Goal: Task Accomplishment & Management: Use online tool/utility

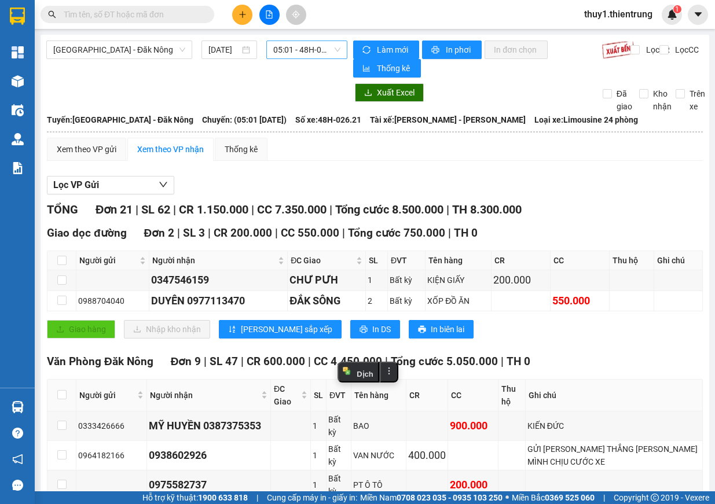
click at [322, 47] on span "05:01 - 48H-026.21" at bounding box center [306, 49] width 67 height 17
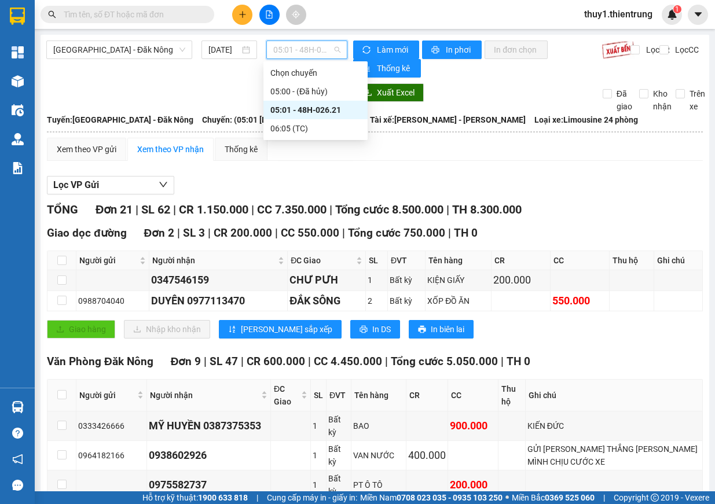
click at [326, 49] on span "05:01 - 48H-026.21" at bounding box center [306, 49] width 67 height 17
click at [225, 49] on input "[DATE]" at bounding box center [223, 49] width 31 height 13
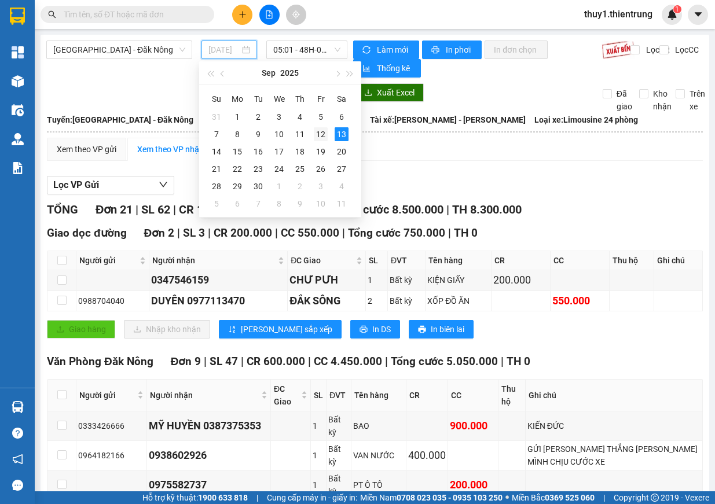
click at [322, 137] on div "12" at bounding box center [321, 134] width 14 height 14
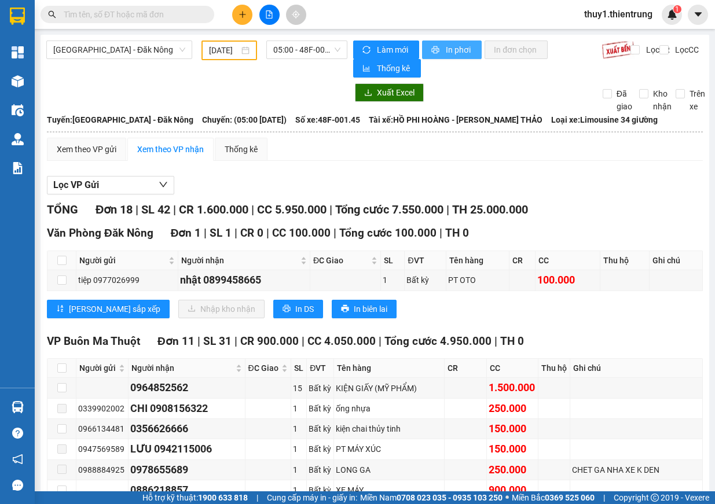
click at [446, 51] on span "In phơi" at bounding box center [459, 49] width 27 height 13
click at [447, 44] on span "In phơi" at bounding box center [459, 49] width 27 height 13
click at [230, 52] on input "12/09/2025" at bounding box center [224, 50] width 30 height 13
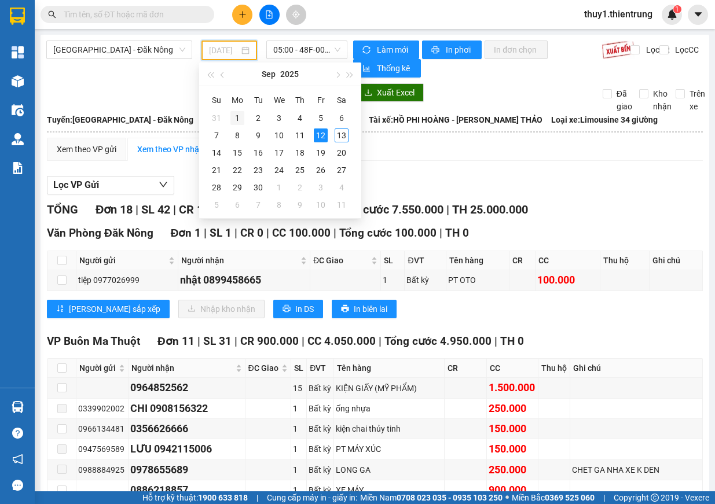
click at [235, 116] on div "1" at bounding box center [237, 118] width 14 height 14
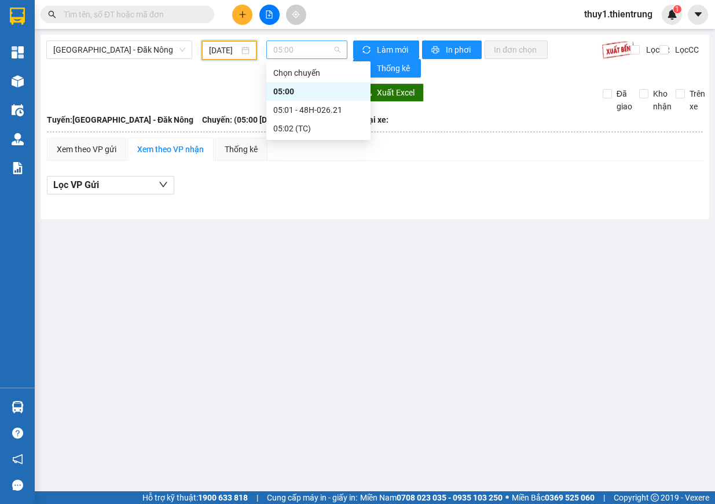
click at [306, 45] on span "05:00" at bounding box center [306, 49] width 67 height 17
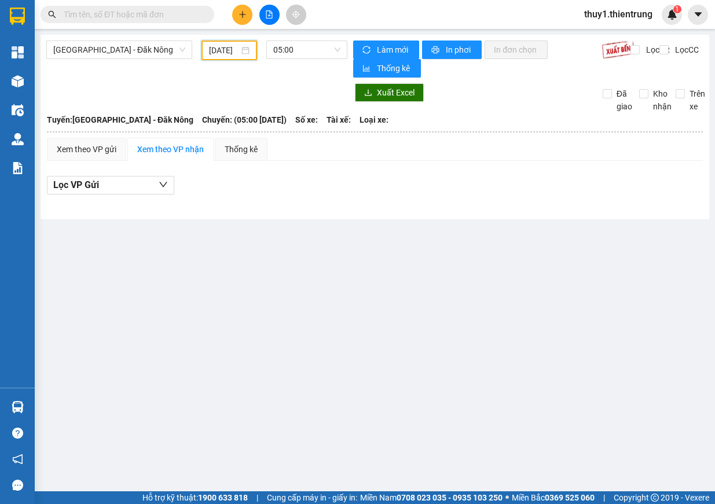
click at [214, 49] on input "01/09/2025" at bounding box center [224, 50] width 30 height 13
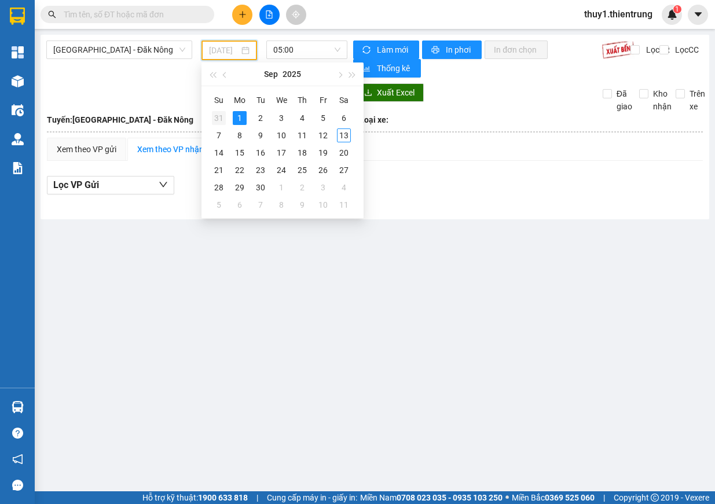
click at [219, 118] on div "31" at bounding box center [219, 118] width 14 height 14
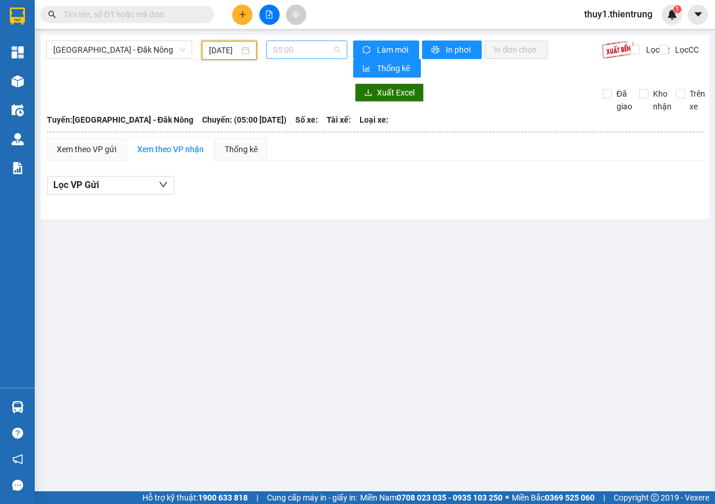
click at [304, 43] on span "05:00" at bounding box center [306, 49] width 67 height 17
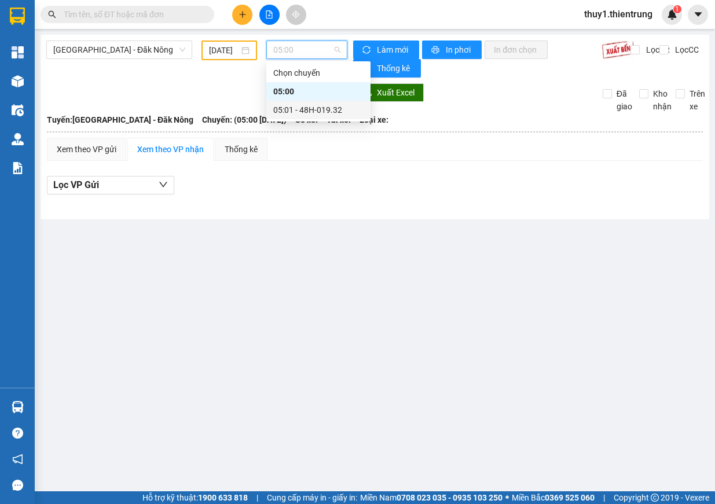
click at [321, 113] on div "05:01 - 48H-019.32" at bounding box center [318, 110] width 90 height 13
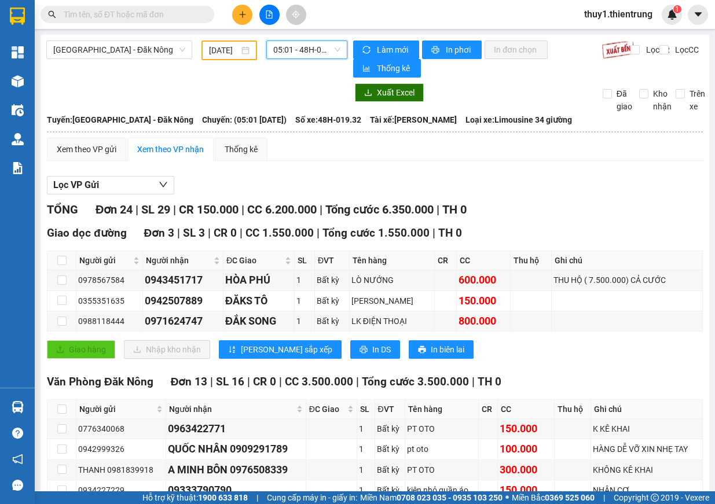
click at [218, 52] on input "31/08/2025" at bounding box center [224, 50] width 30 height 13
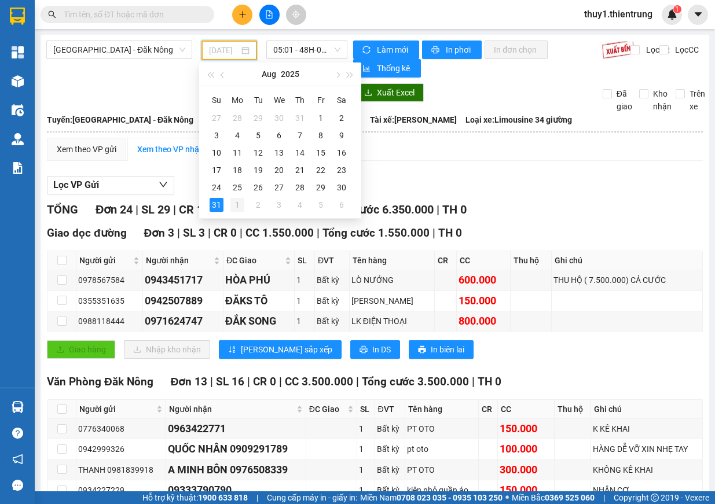
click at [236, 208] on div "1" at bounding box center [237, 205] width 14 height 14
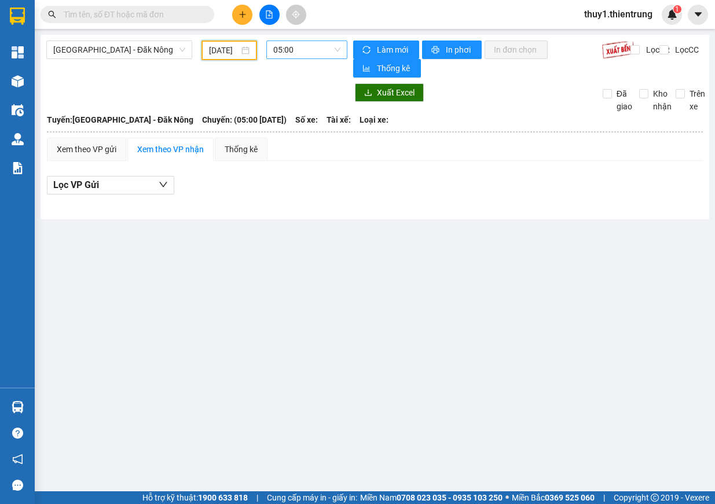
click at [317, 47] on span "05:00" at bounding box center [306, 49] width 67 height 17
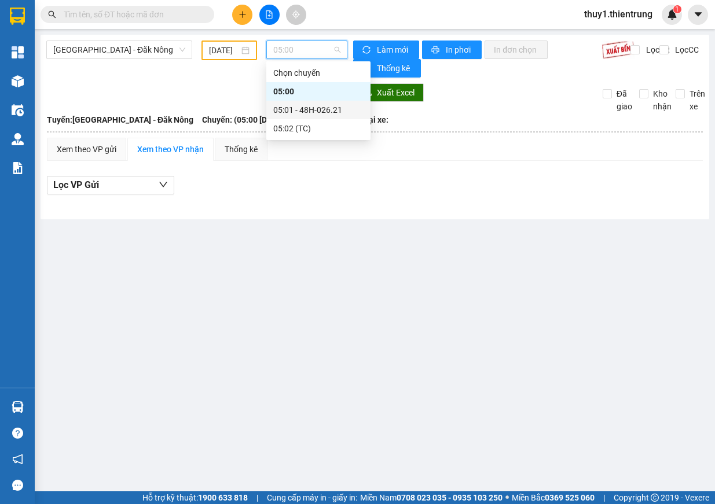
click at [312, 113] on div "05:01 - 48H-026.21" at bounding box center [318, 110] width 90 height 13
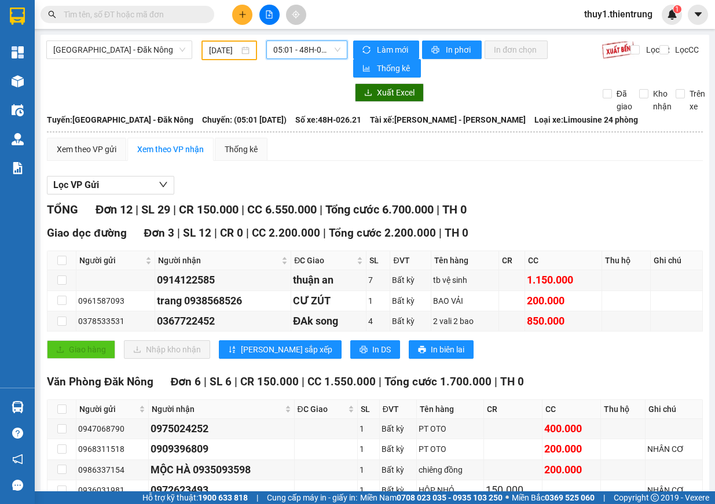
click at [218, 48] on input "01/09/2025" at bounding box center [224, 50] width 30 height 13
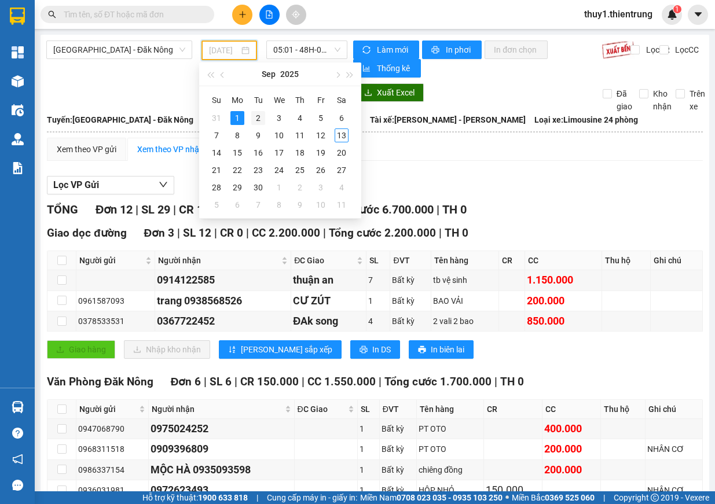
click at [260, 117] on div "2" at bounding box center [258, 118] width 14 height 14
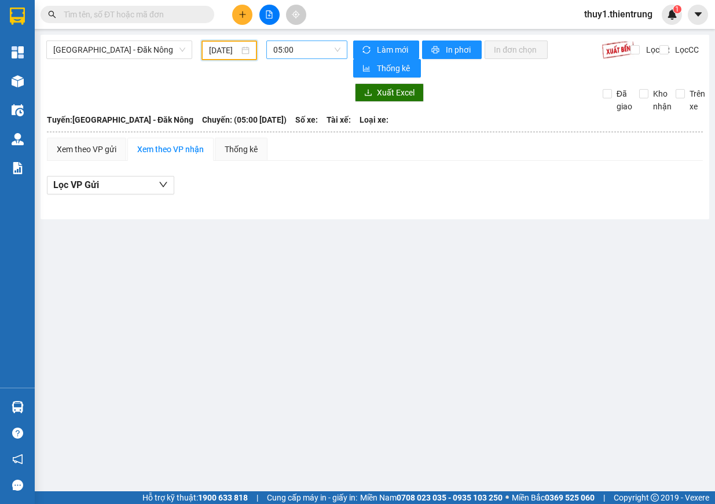
click at [319, 46] on span "05:00" at bounding box center [306, 49] width 67 height 17
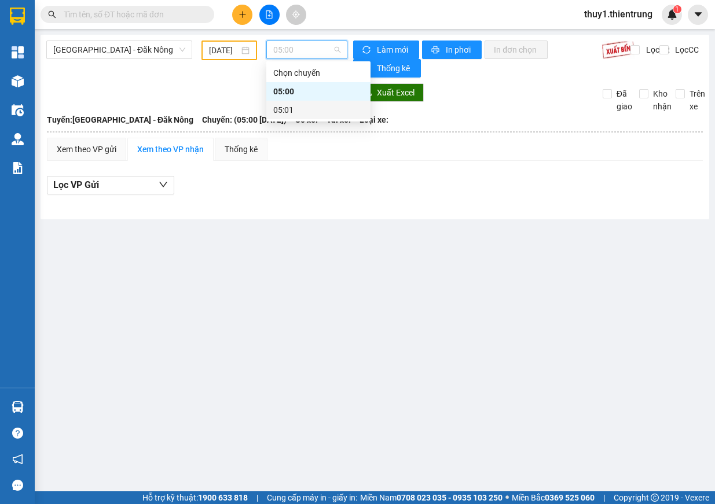
click at [322, 108] on div "05:01" at bounding box center [318, 110] width 90 height 13
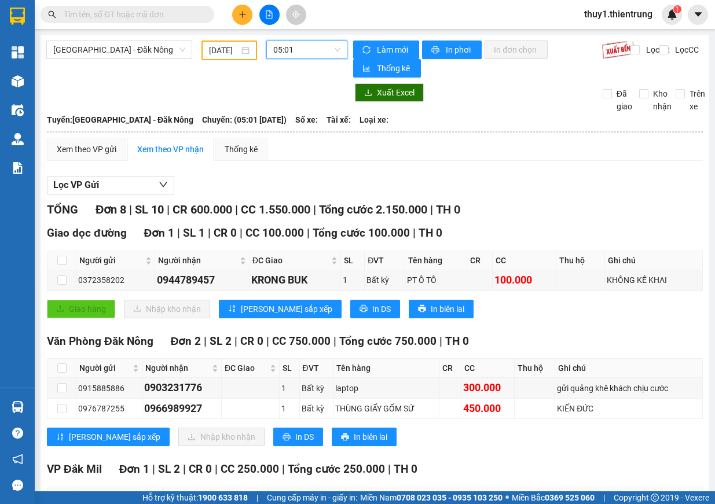
click at [226, 42] on div "02/09/2025" at bounding box center [229, 51] width 56 height 20
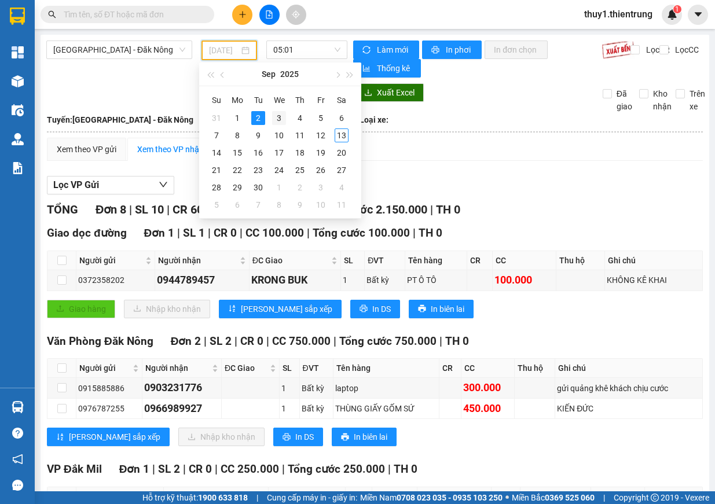
click at [274, 119] on div "3" at bounding box center [279, 118] width 14 height 14
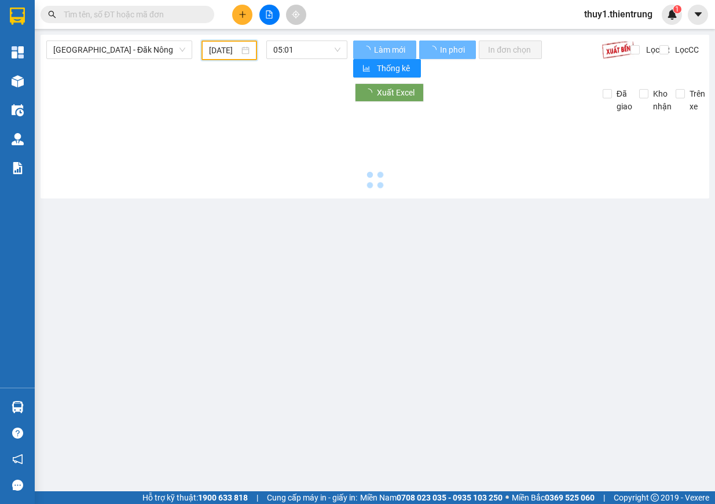
scroll to position [0, 11]
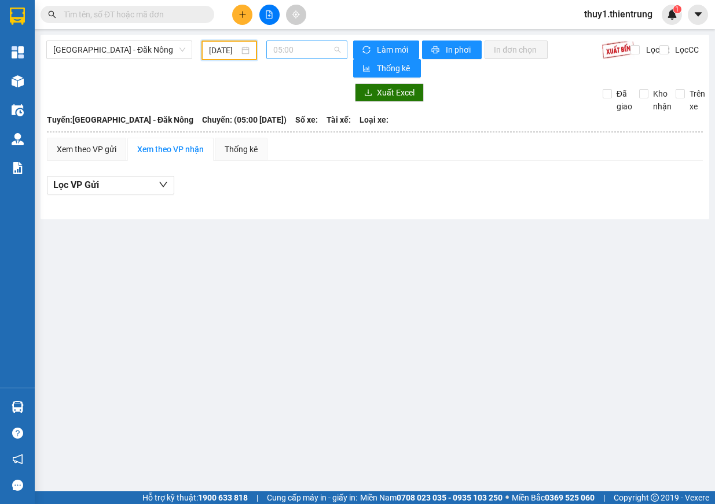
click at [302, 45] on span "05:00" at bounding box center [306, 49] width 67 height 17
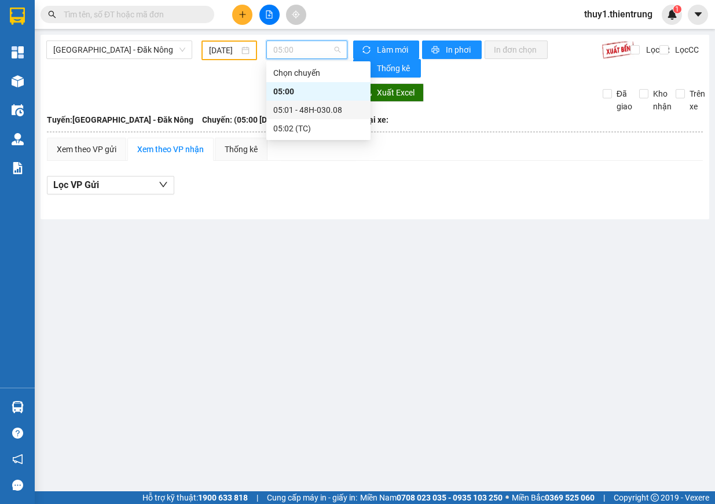
click at [316, 115] on div "05:01 - 48H-030.08" at bounding box center [318, 110] width 90 height 13
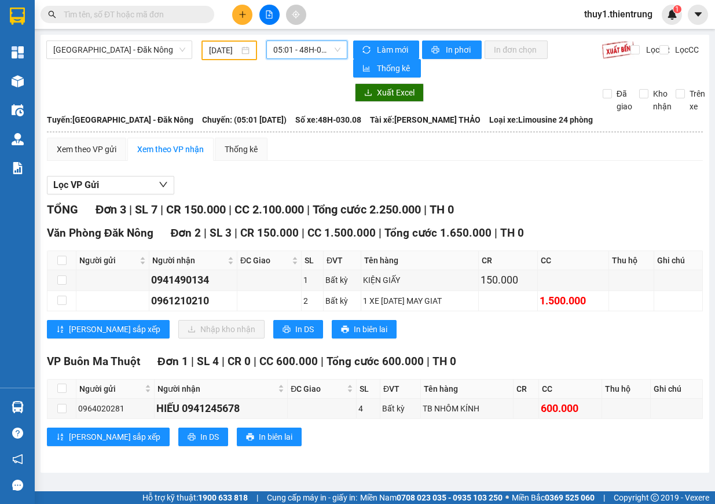
click at [223, 45] on input "03/09/2025" at bounding box center [224, 50] width 30 height 13
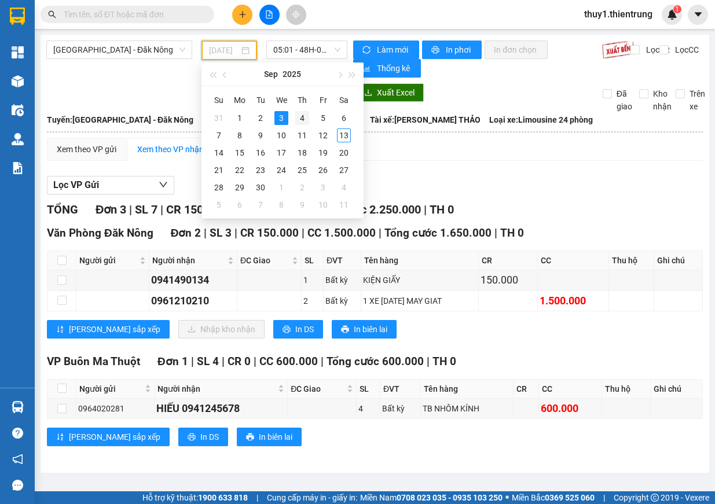
click at [309, 119] on td "4" at bounding box center [302, 117] width 21 height 17
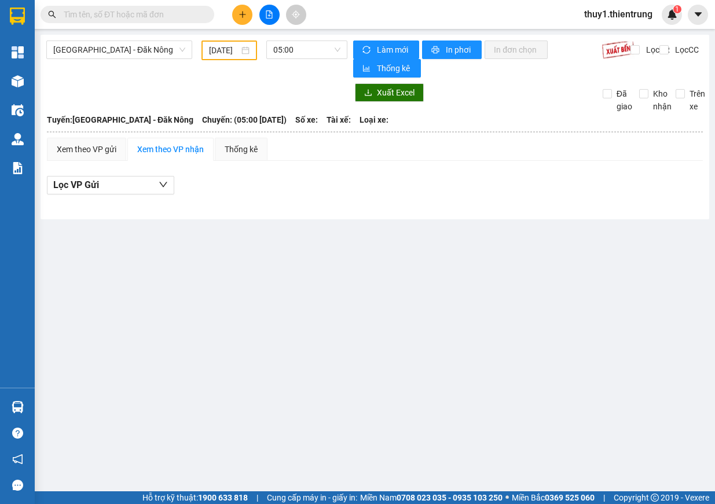
click at [314, 40] on div "Hà Nội - Đăk Nông 04/09/2025 05:00 Làm mới In phơi In đơn chọn Thống kê Lọc CR …" at bounding box center [375, 127] width 668 height 185
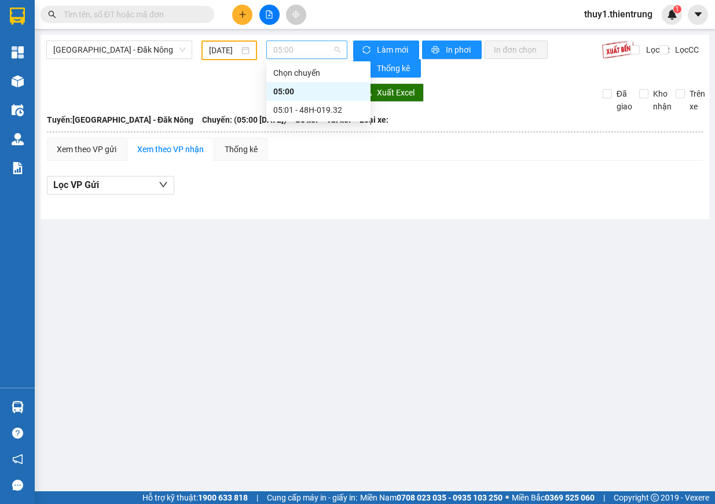
click at [317, 43] on span "05:00" at bounding box center [306, 49] width 67 height 17
click at [329, 102] on div "05:01 - 48H-019.32" at bounding box center [318, 110] width 104 height 19
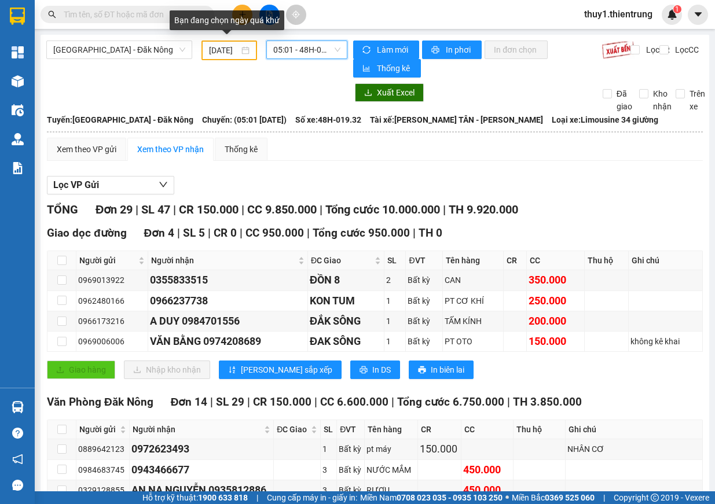
click at [233, 48] on input "04/09/2025" at bounding box center [224, 50] width 30 height 13
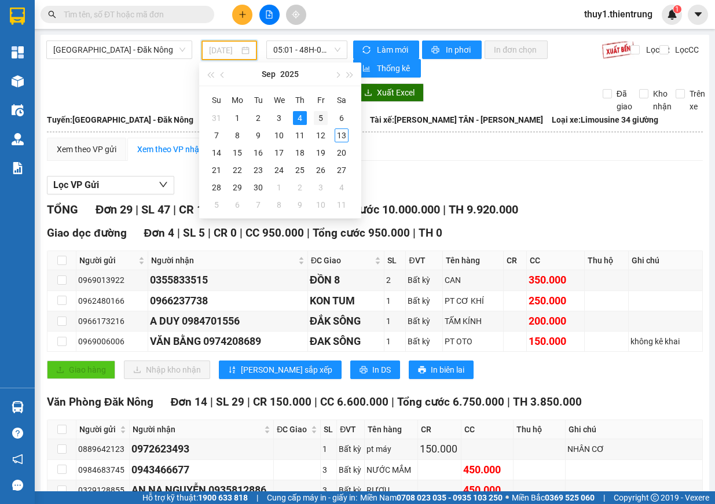
click at [321, 123] on div "5" at bounding box center [321, 118] width 14 height 14
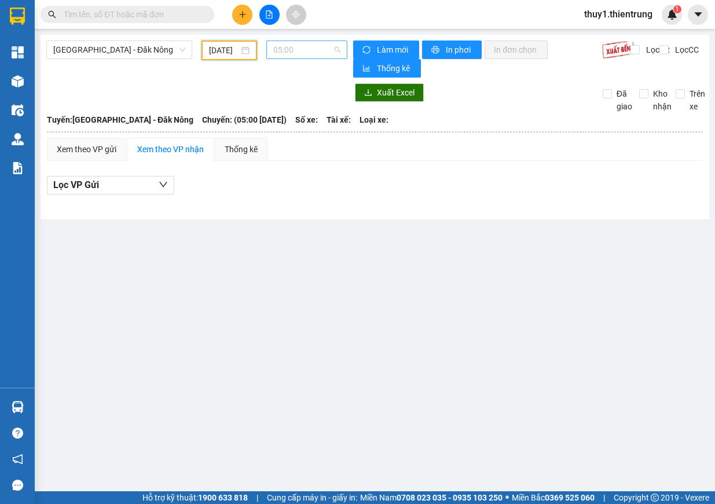
click at [318, 47] on span "05:00" at bounding box center [306, 49] width 67 height 17
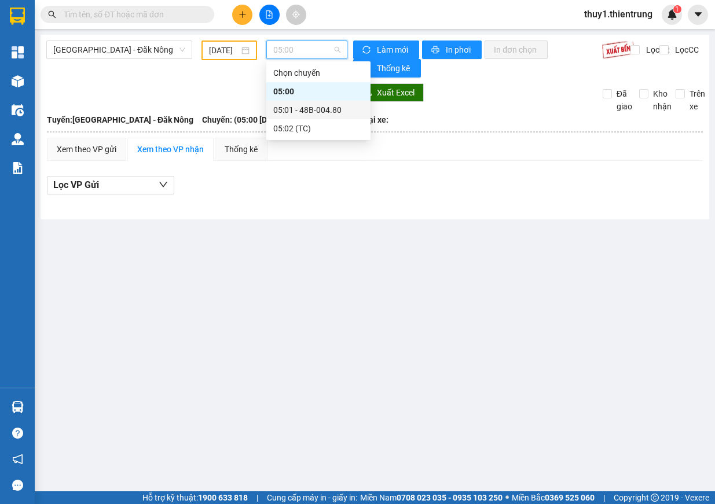
click at [335, 113] on div "05:01 - 48B-004.80" at bounding box center [318, 110] width 90 height 13
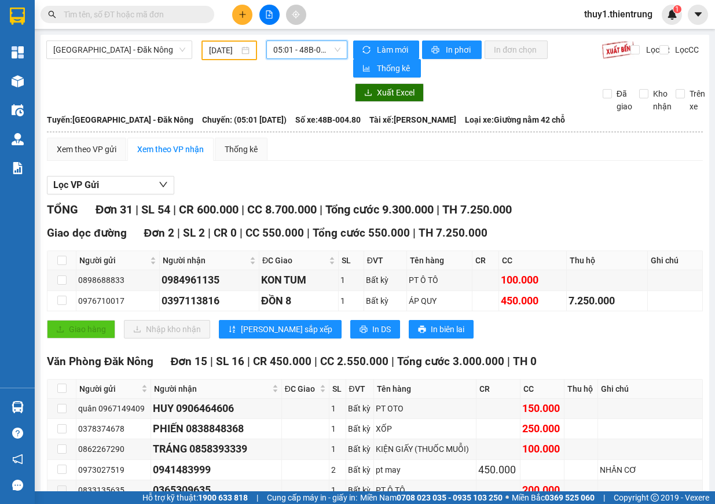
click at [222, 44] on input "05/09/2025" at bounding box center [224, 50] width 30 height 13
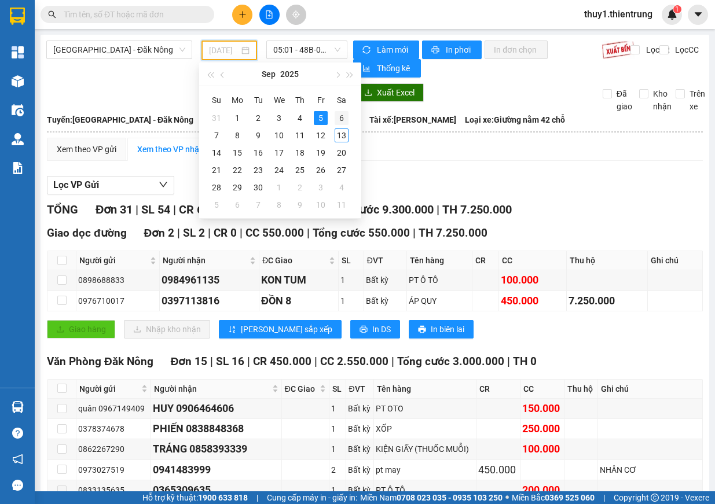
click at [341, 114] on div "6" at bounding box center [342, 118] width 14 height 14
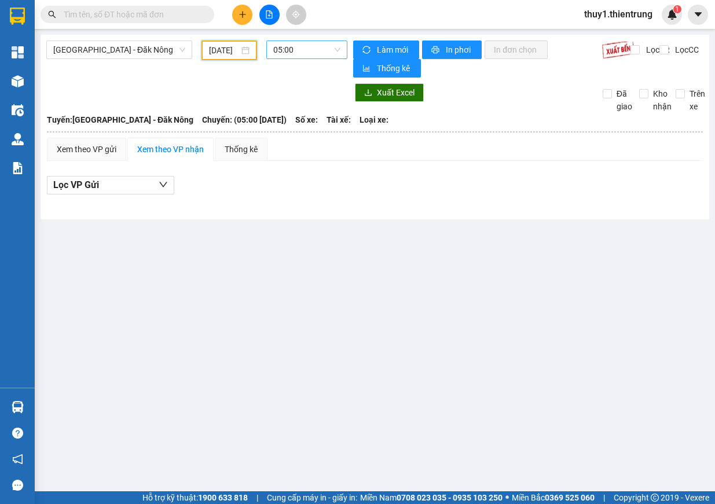
click at [298, 47] on span "05:00" at bounding box center [306, 49] width 67 height 17
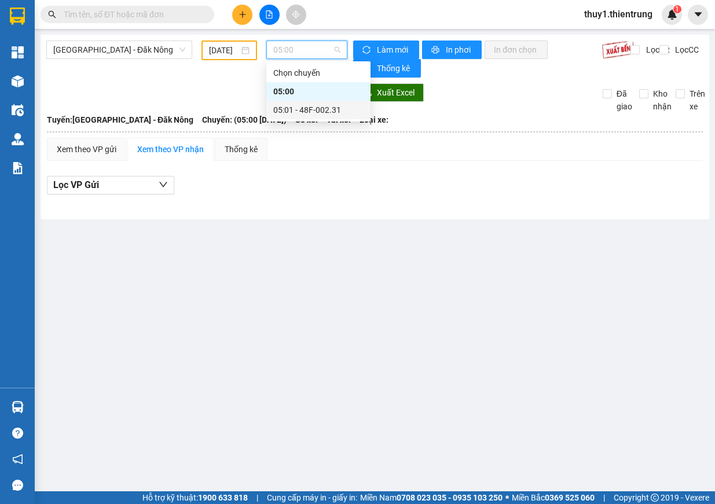
drag, startPoint x: 299, startPoint y: 105, endPoint x: 316, endPoint y: 109, distance: 17.1
click at [300, 105] on div "05:01 - 48F-002.31" at bounding box center [318, 110] width 90 height 13
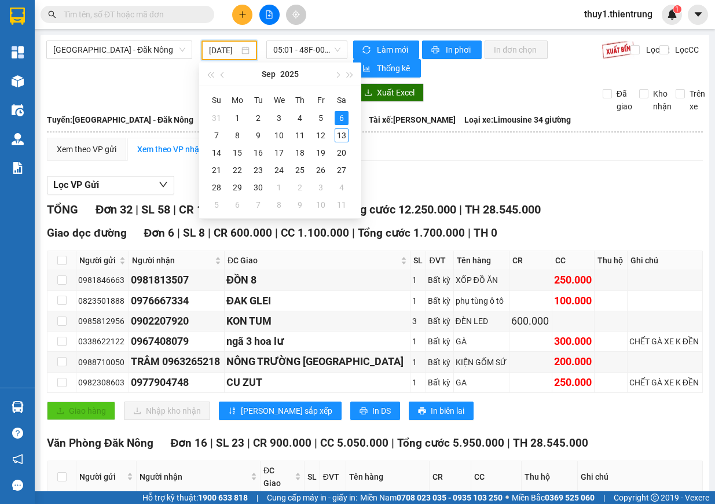
click at [230, 52] on input "06/09/2025" at bounding box center [224, 50] width 30 height 13
click at [219, 136] on div "7" at bounding box center [217, 135] width 14 height 14
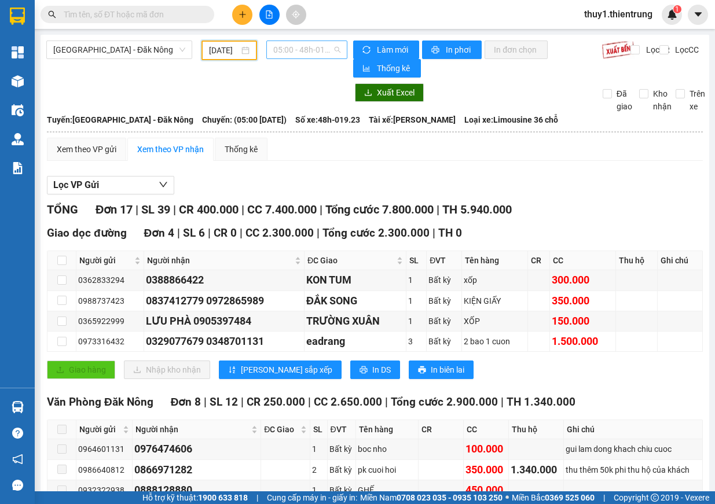
click at [315, 45] on span "05:00 - 48h-019.23" at bounding box center [306, 49] width 67 height 17
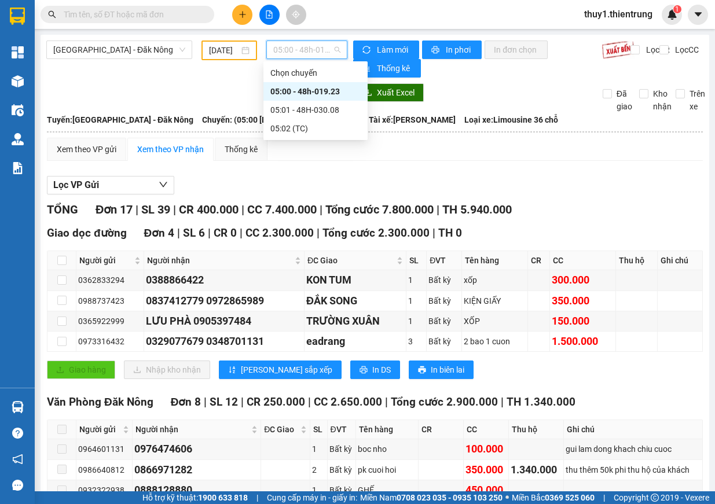
click at [332, 90] on div "05:00 - 48h-019.23" at bounding box center [315, 91] width 90 height 13
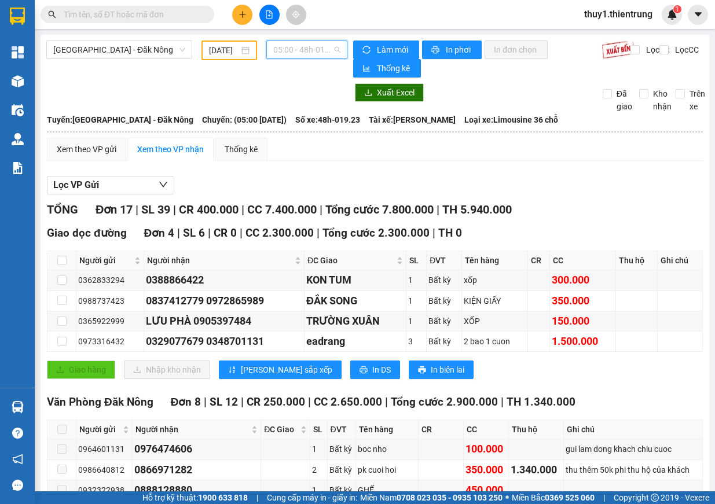
click at [315, 49] on span "05:00 - 48h-019.23" at bounding box center [306, 49] width 67 height 17
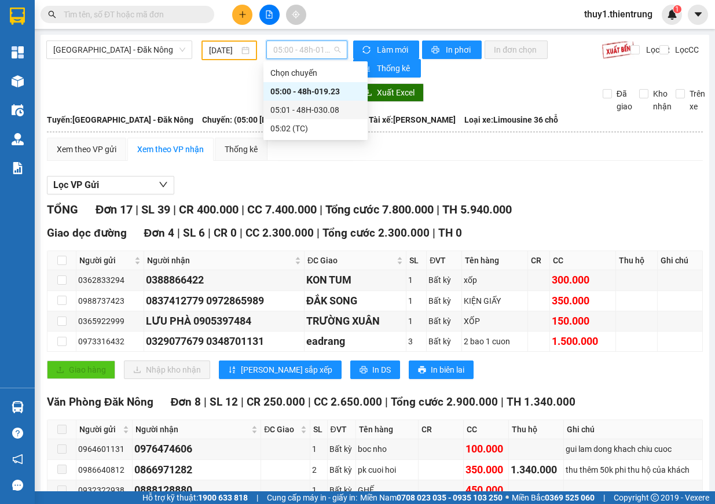
click at [325, 108] on div "05:01 - 48H-030.08" at bounding box center [315, 110] width 90 height 13
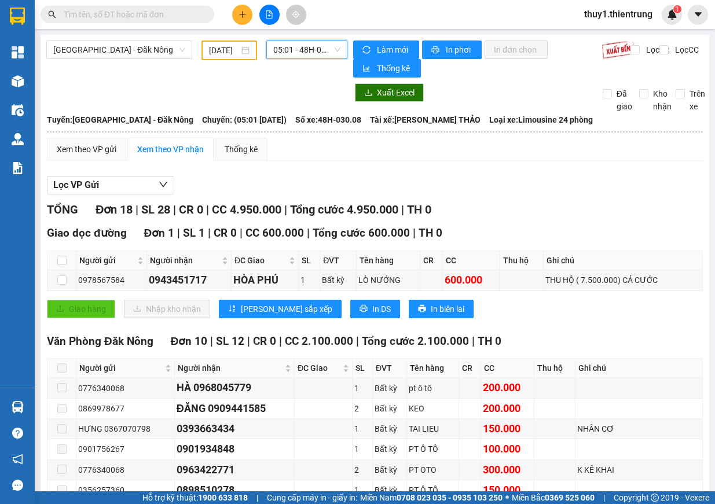
click at [220, 49] on input "07/09/2025" at bounding box center [224, 50] width 30 height 13
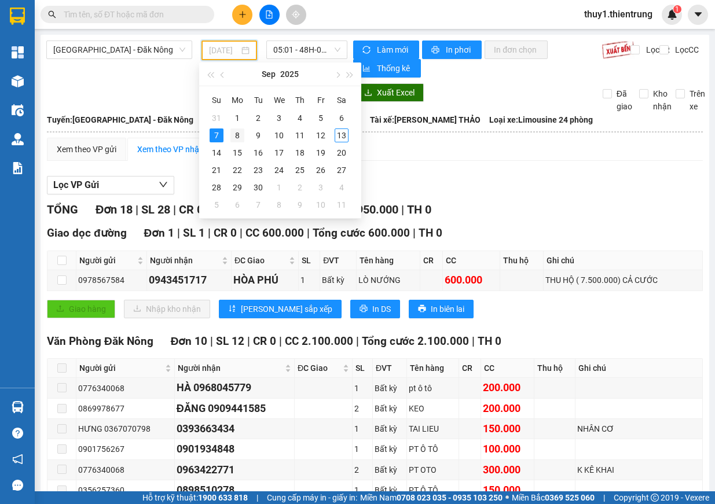
click at [238, 135] on div "8" at bounding box center [237, 135] width 14 height 14
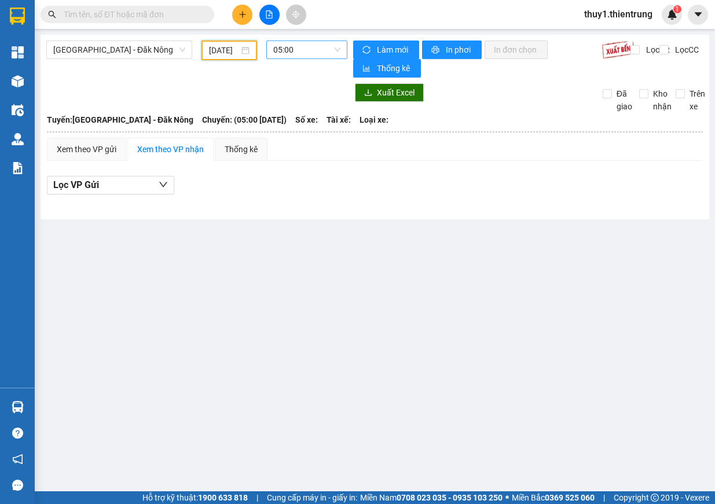
click at [297, 46] on span "05:00" at bounding box center [306, 49] width 67 height 17
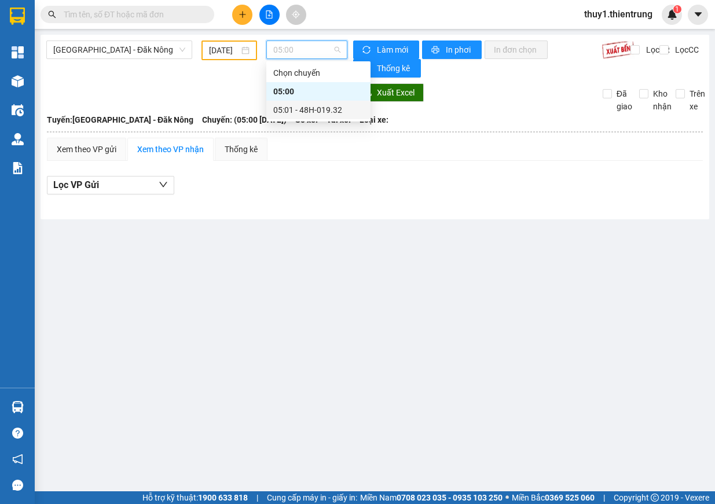
click at [323, 108] on div "05:01 - 48H-019.32" at bounding box center [318, 110] width 90 height 13
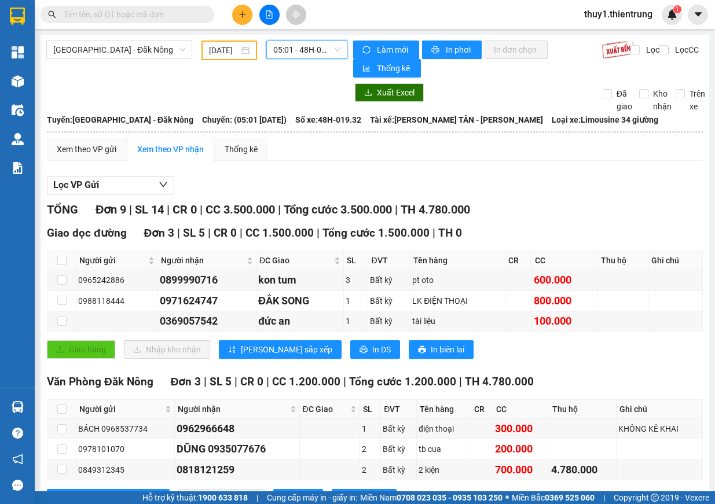
click at [214, 54] on input "08/09/2025" at bounding box center [224, 50] width 30 height 13
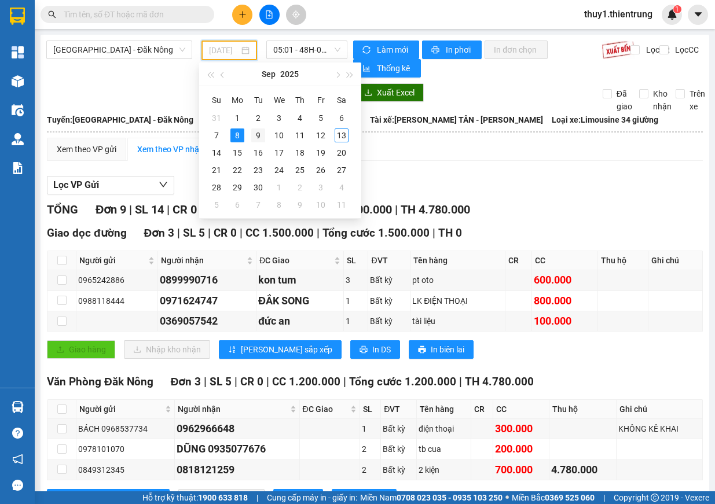
click at [253, 133] on div "9" at bounding box center [258, 135] width 14 height 14
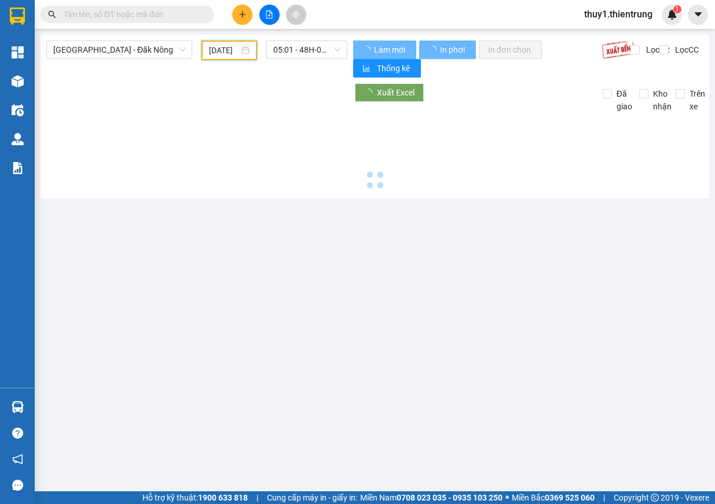
type input "09/09/2025"
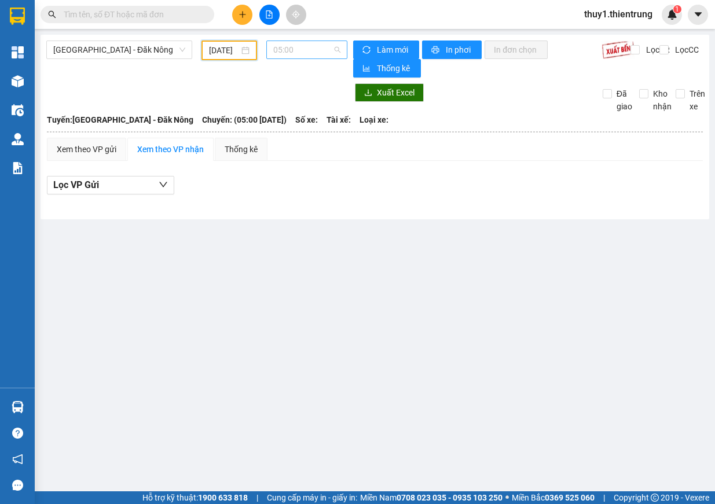
click at [308, 53] on span "05:00" at bounding box center [306, 49] width 67 height 17
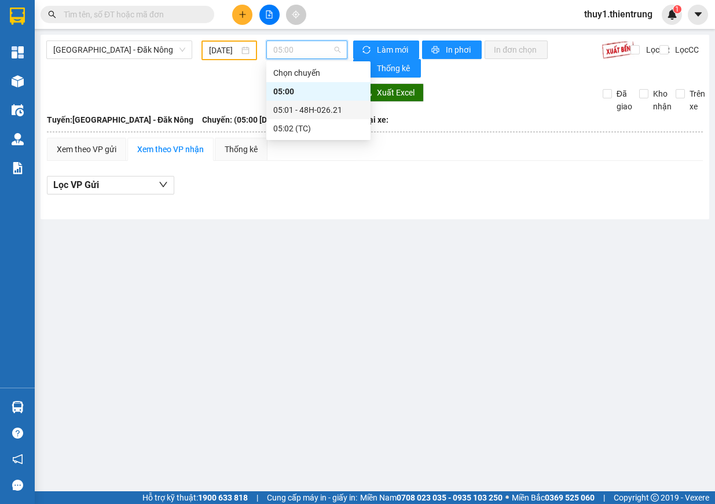
click at [324, 109] on div "05:01 - 48H-026.21" at bounding box center [318, 110] width 90 height 13
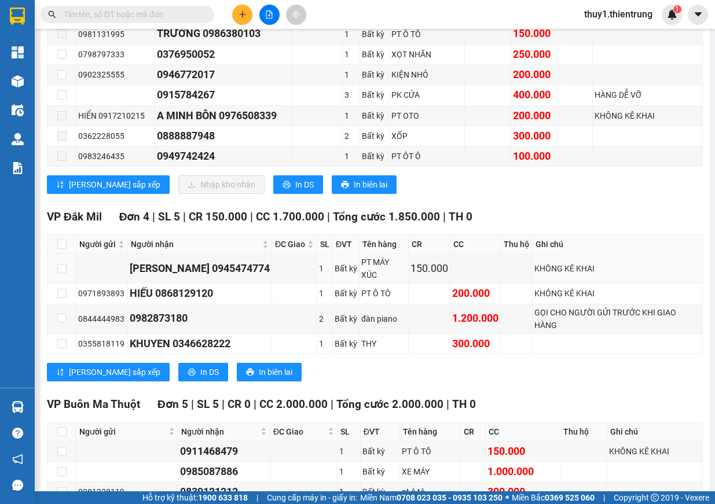
scroll to position [672, 0]
